Goal: Task Accomplishment & Management: Use online tool/utility

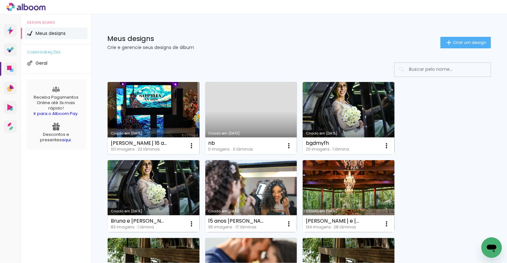
click at [141, 107] on link "Criado em [DATE]" at bounding box center [154, 118] width 92 height 72
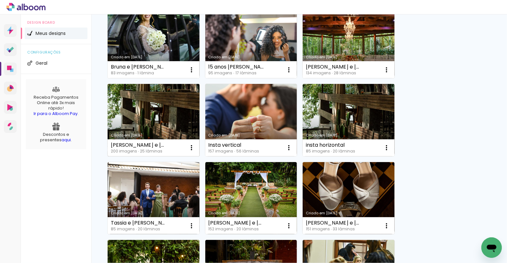
scroll to position [154, 0]
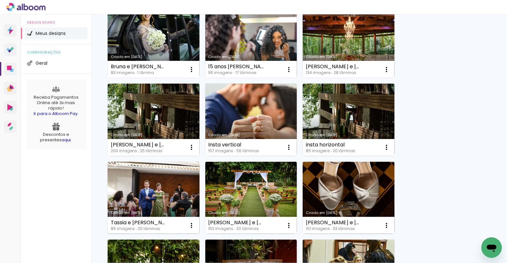
click at [145, 182] on link "Criado em [DATE]" at bounding box center [154, 198] width 92 height 72
